Goal: Check status: Check status

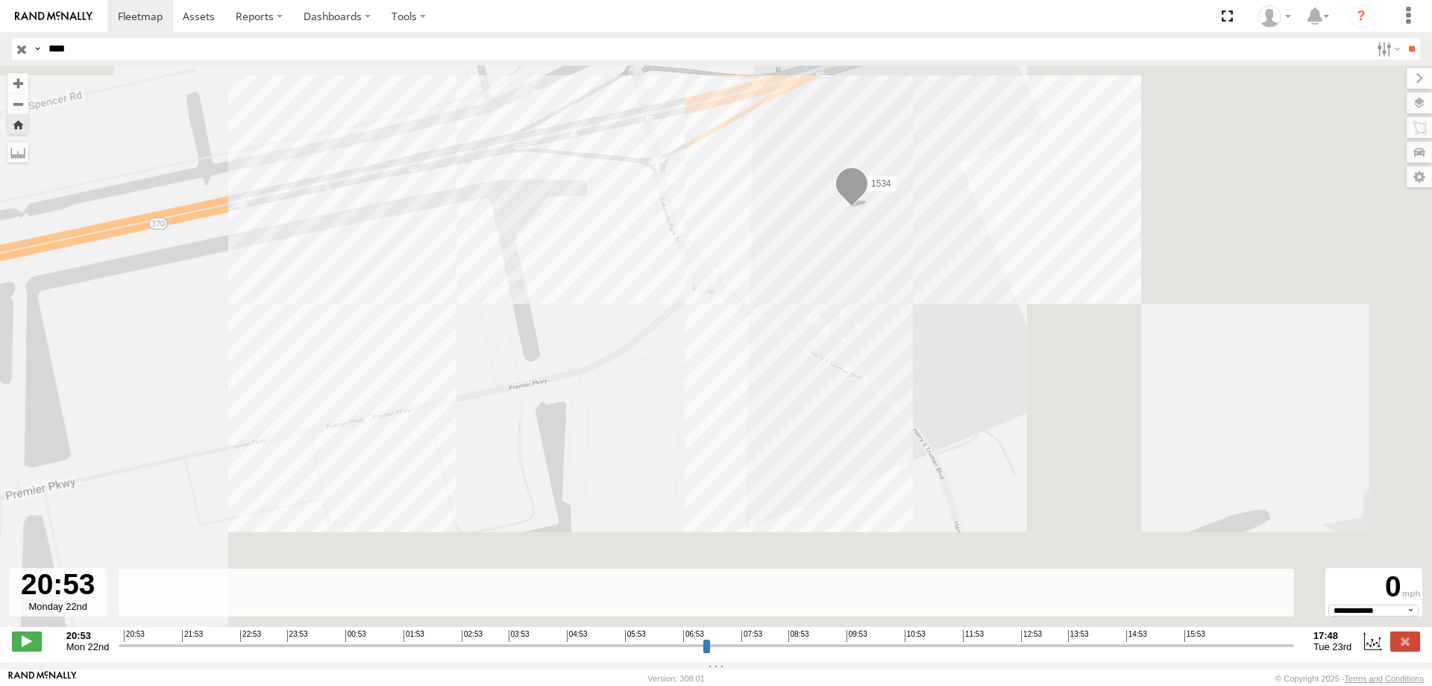
select select "**********"
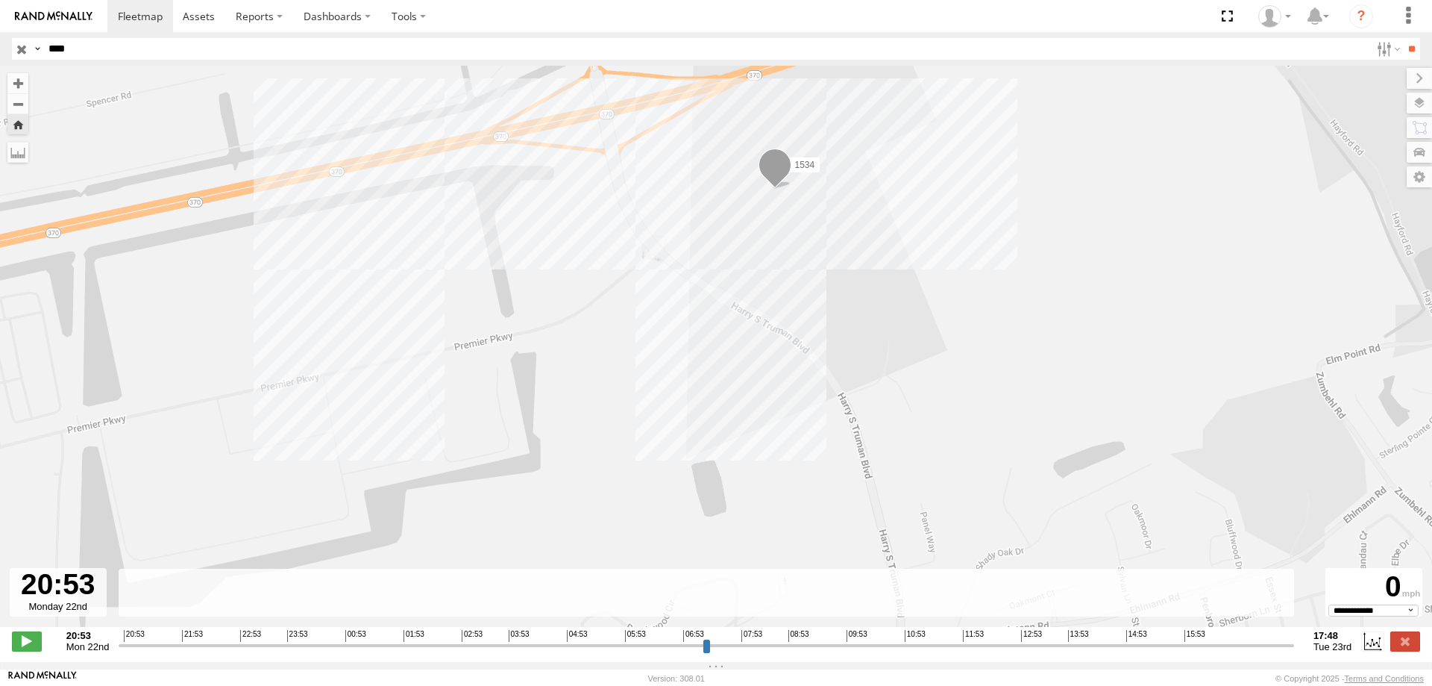
click at [16, 44] on input "button" at bounding box center [21, 49] width 19 height 22
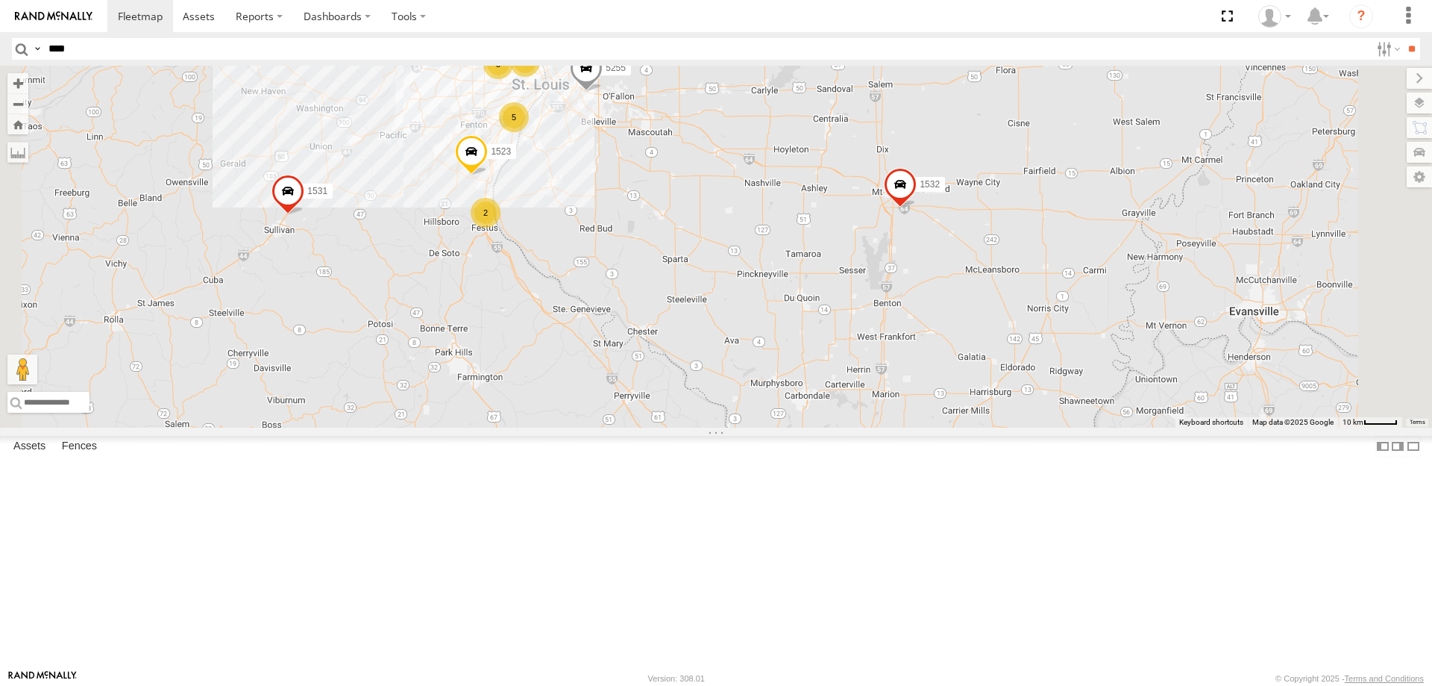
drag, startPoint x: 814, startPoint y: 534, endPoint x: 665, endPoint y: 94, distance: 464.5
click at [666, 107] on div "47 27 2318 35 16 5 015910002232836 3 5255 1523 8 1531 5 1713 2 1512 1532" at bounding box center [716, 247] width 1432 height 362
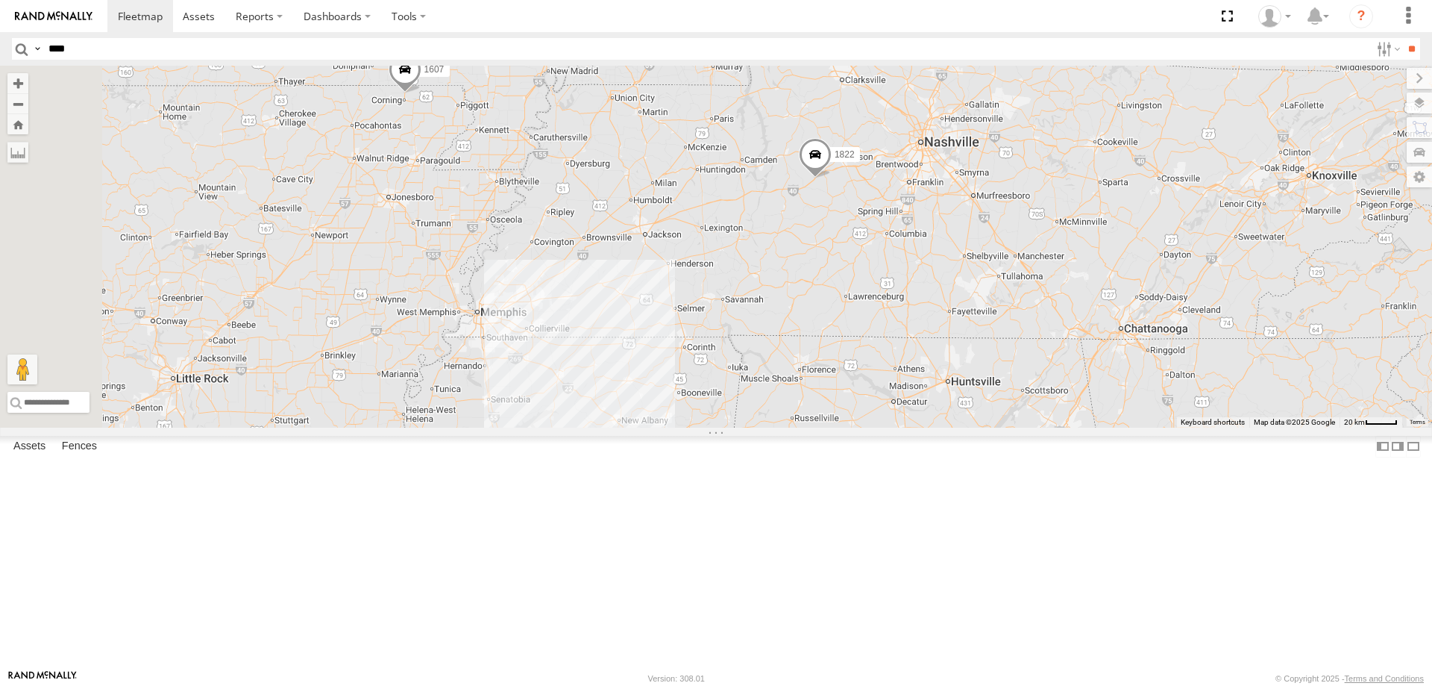
drag, startPoint x: 871, startPoint y: 414, endPoint x: 825, endPoint y: 106, distance: 311.6
click at [824, 112] on div "015910002232836 5255 1531 1713 1512 1532 1522 1502 1526 52 27 45 16 1607 3 2 [D…" at bounding box center [716, 247] width 1432 height 362
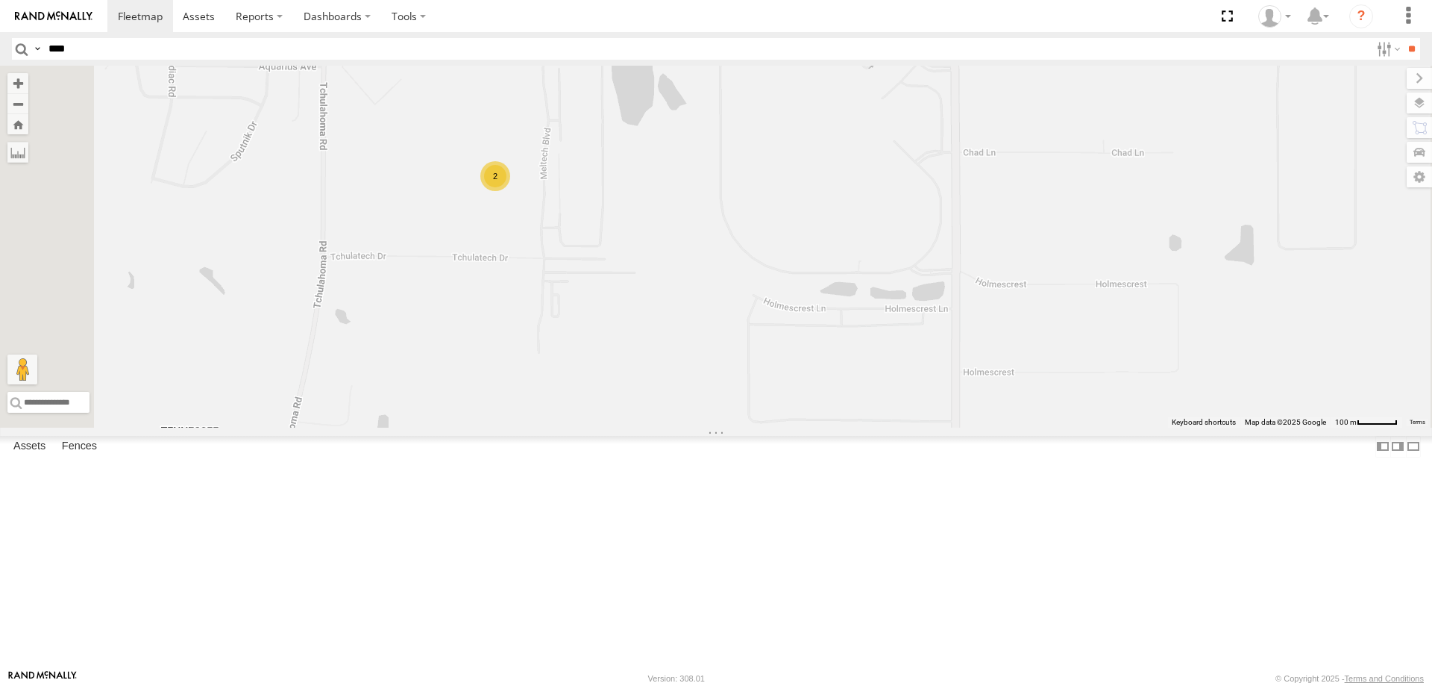
drag, startPoint x: 679, startPoint y: 207, endPoint x: 679, endPoint y: 363, distance: 155.9
click at [679, 363] on div "015910002232836 5255 1531 1713 1512 1532 1522 1502 1526 1607 1822 1832 2312 179…" at bounding box center [716, 247] width 1432 height 362
click at [1422, 102] on label at bounding box center [1405, 103] width 54 height 21
click at [0, 0] on span "Basemaps" at bounding box center [0, 0] width 0 height 0
click at [0, 0] on span "Satellite + Roadmap" at bounding box center [0, 0] width 0 height 0
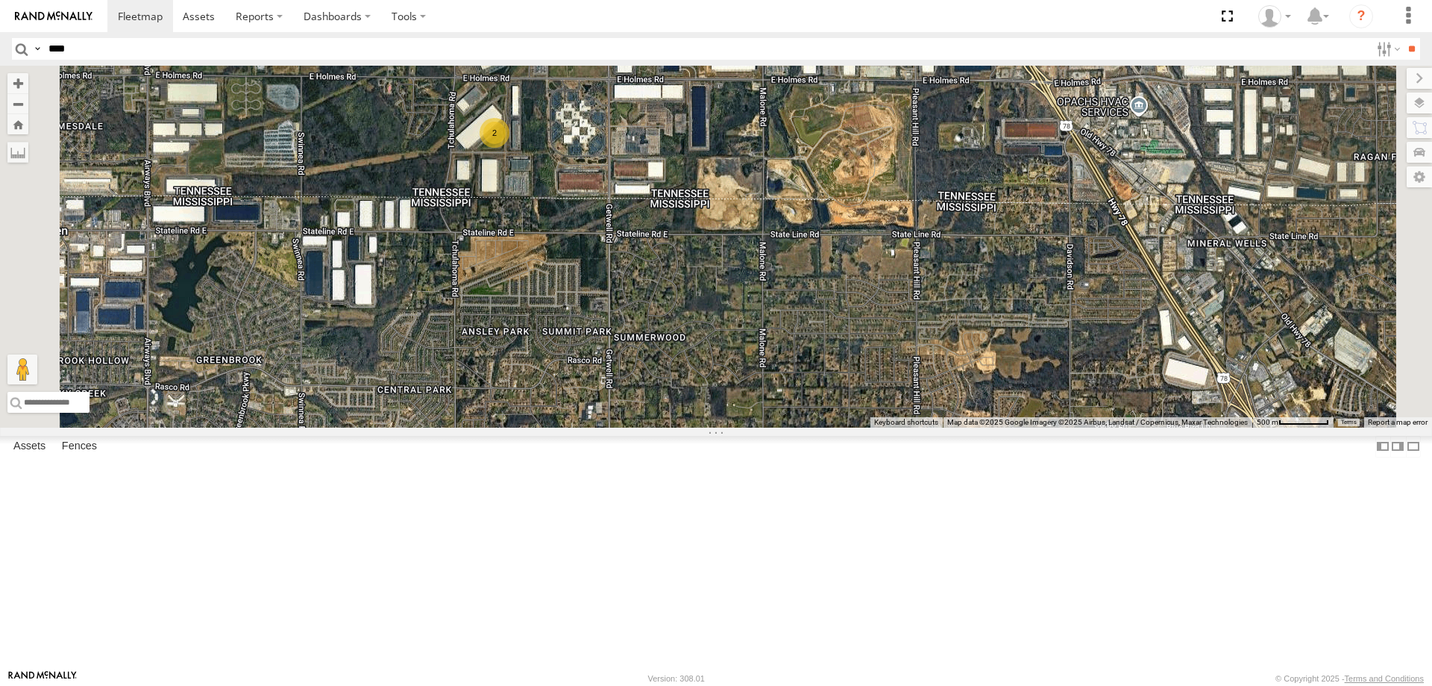
drag, startPoint x: 618, startPoint y: 386, endPoint x: 647, endPoint y: 278, distance: 111.3
click at [647, 278] on div "015910002232836 5255 1531 1713 1512 1532 1522 1502 1526 1607 1822 1832 2312 179…" at bounding box center [716, 247] width 1432 height 362
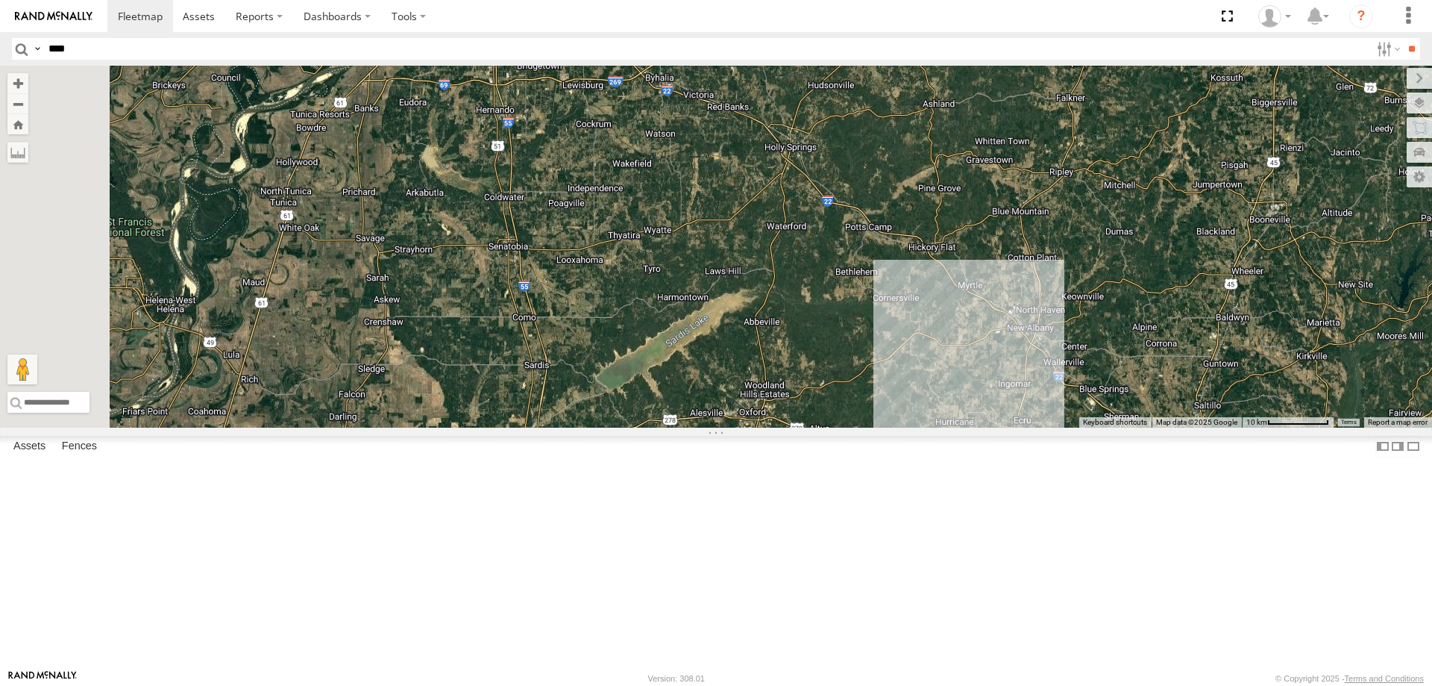
drag, startPoint x: 681, startPoint y: 419, endPoint x: 730, endPoint y: 231, distance: 194.1
click at [730, 231] on div "015910002232836 5255 1531 1713 1512 1532 1522 1502 1526 1607 1822 1832 2312 179…" at bounding box center [716, 247] width 1432 height 362
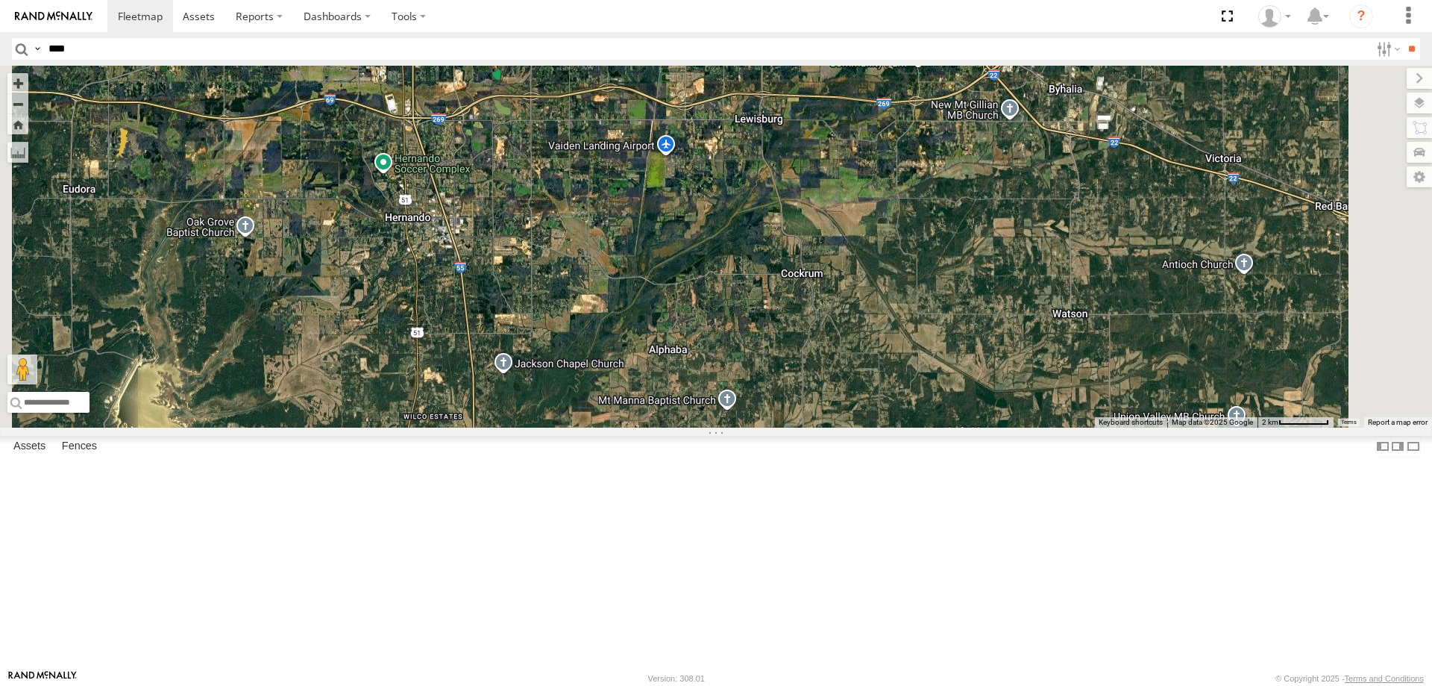
drag, startPoint x: 731, startPoint y: 187, endPoint x: 727, endPoint y: 515, distance: 328.3
click at [727, 427] on div "015910002232836 5255 1531 1713 1512 1532 1522 1502 1526 1607 1822 1832 2312 179…" at bounding box center [716, 247] width 1432 height 362
